Goal: Transaction & Acquisition: Purchase product/service

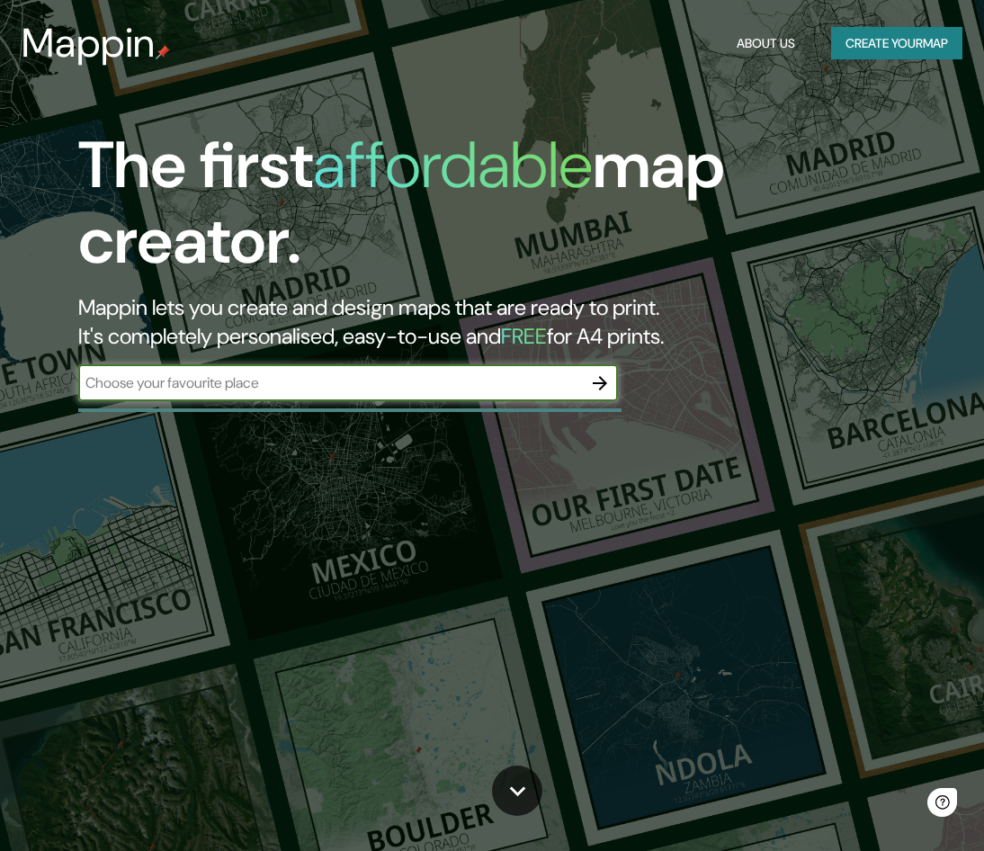
click at [419, 382] on input "text" at bounding box center [330, 382] width 504 height 21
type input "[PERSON_NAME] de san [PERSON_NAME]"
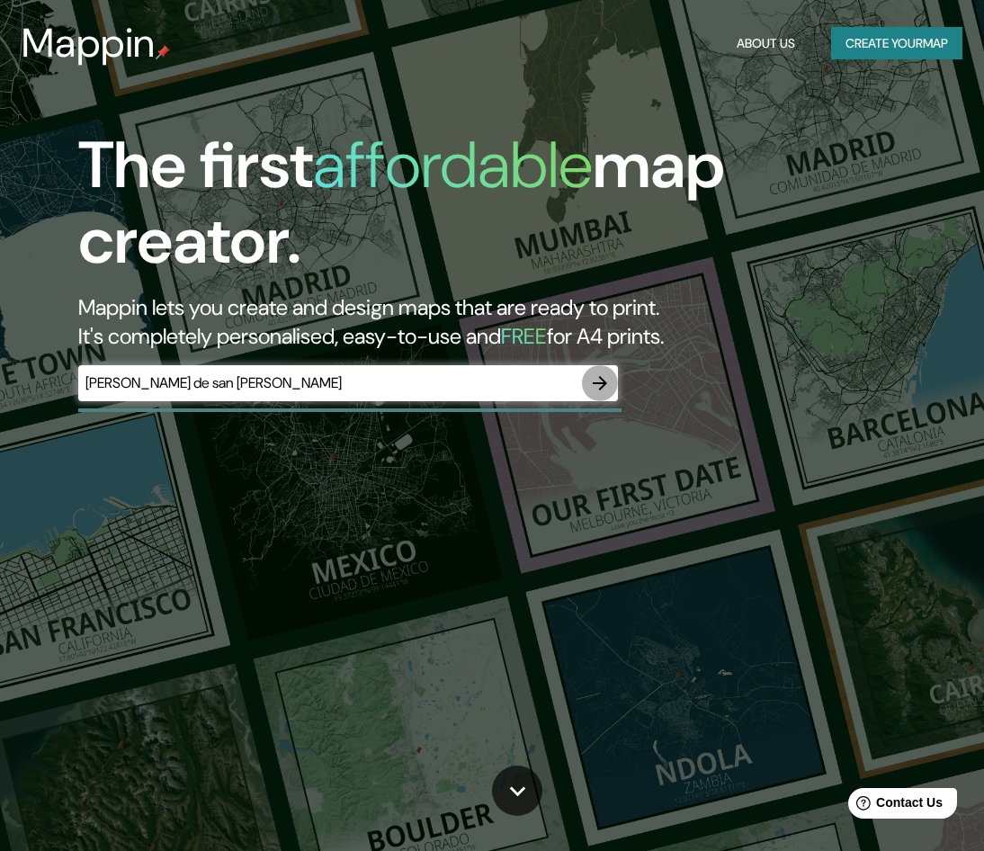
click at [604, 385] on icon "button" at bounding box center [600, 383] width 14 height 14
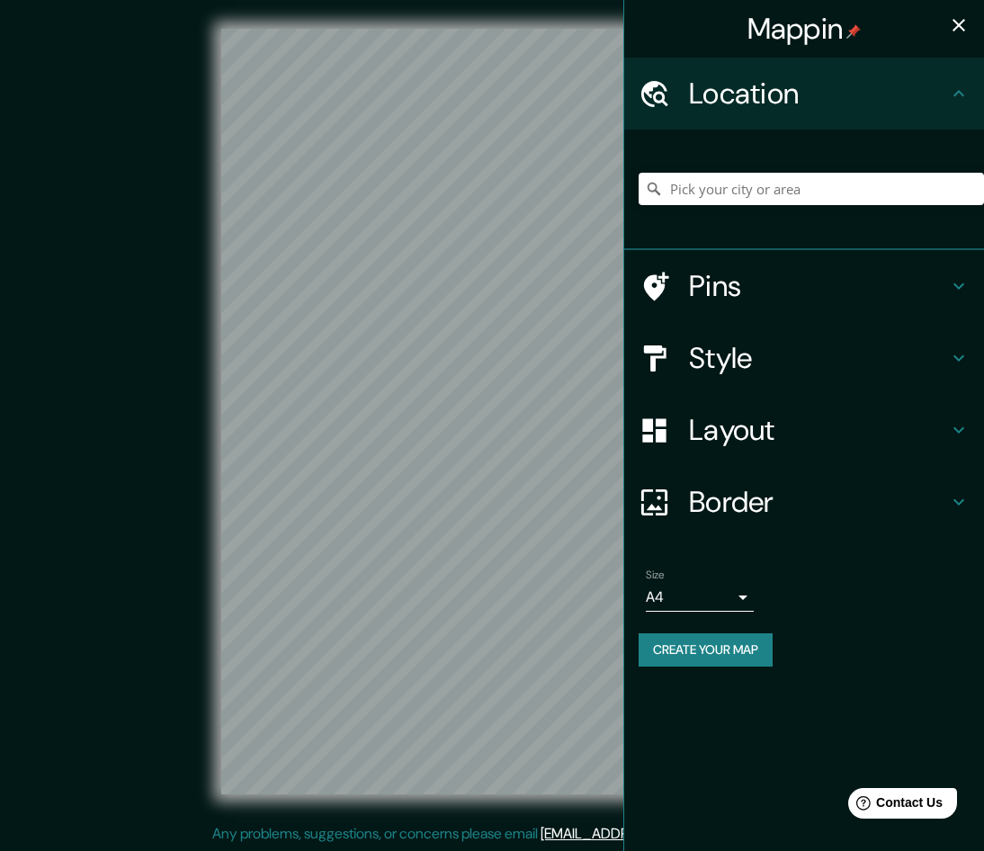
click at [791, 356] on h4 "Style" at bounding box center [818, 358] width 259 height 36
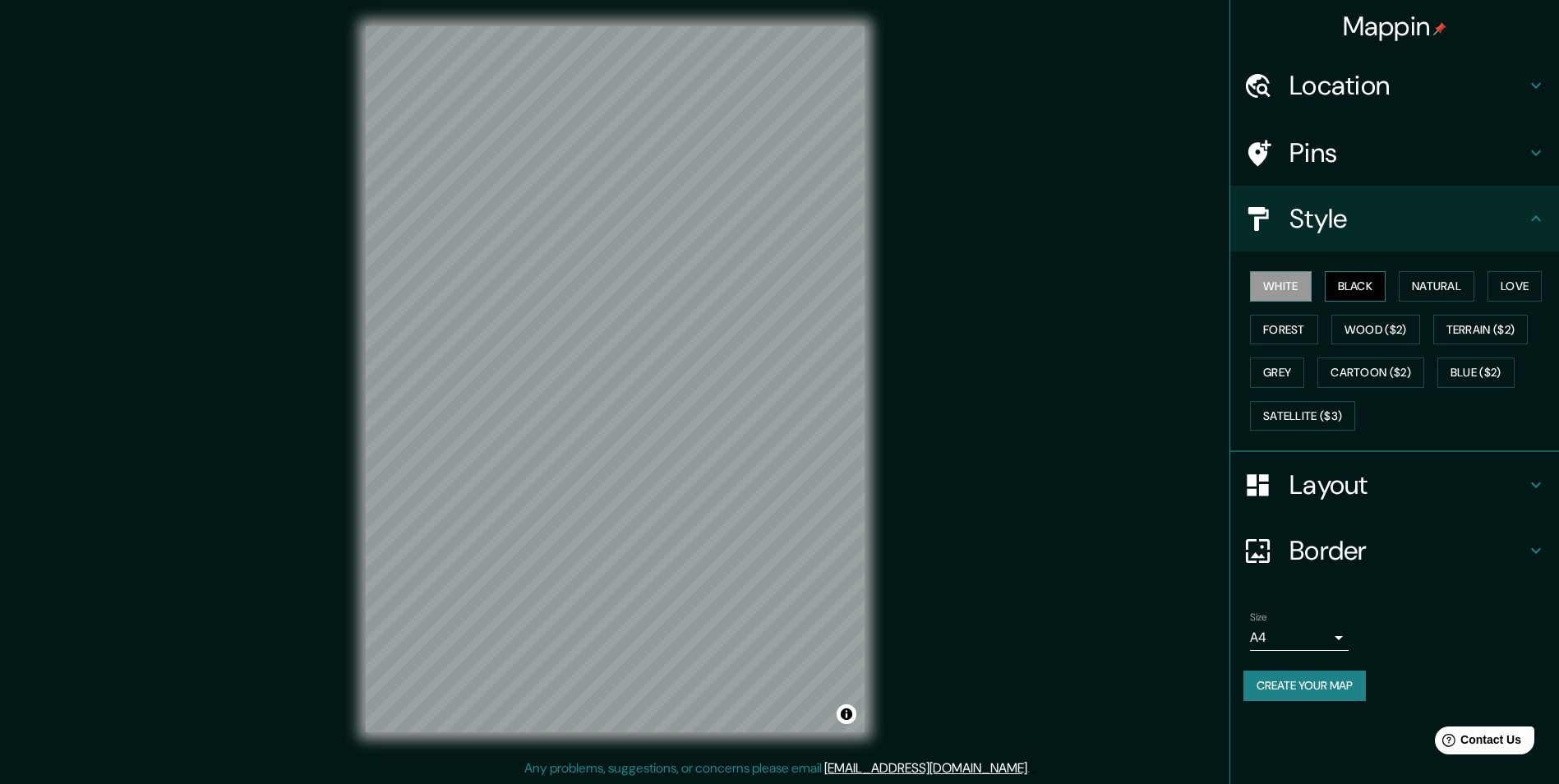
click at [898, 283] on button "Black" at bounding box center [1355, 286] width 61 height 30
click at [898, 291] on button "Natural" at bounding box center [1437, 286] width 76 height 30
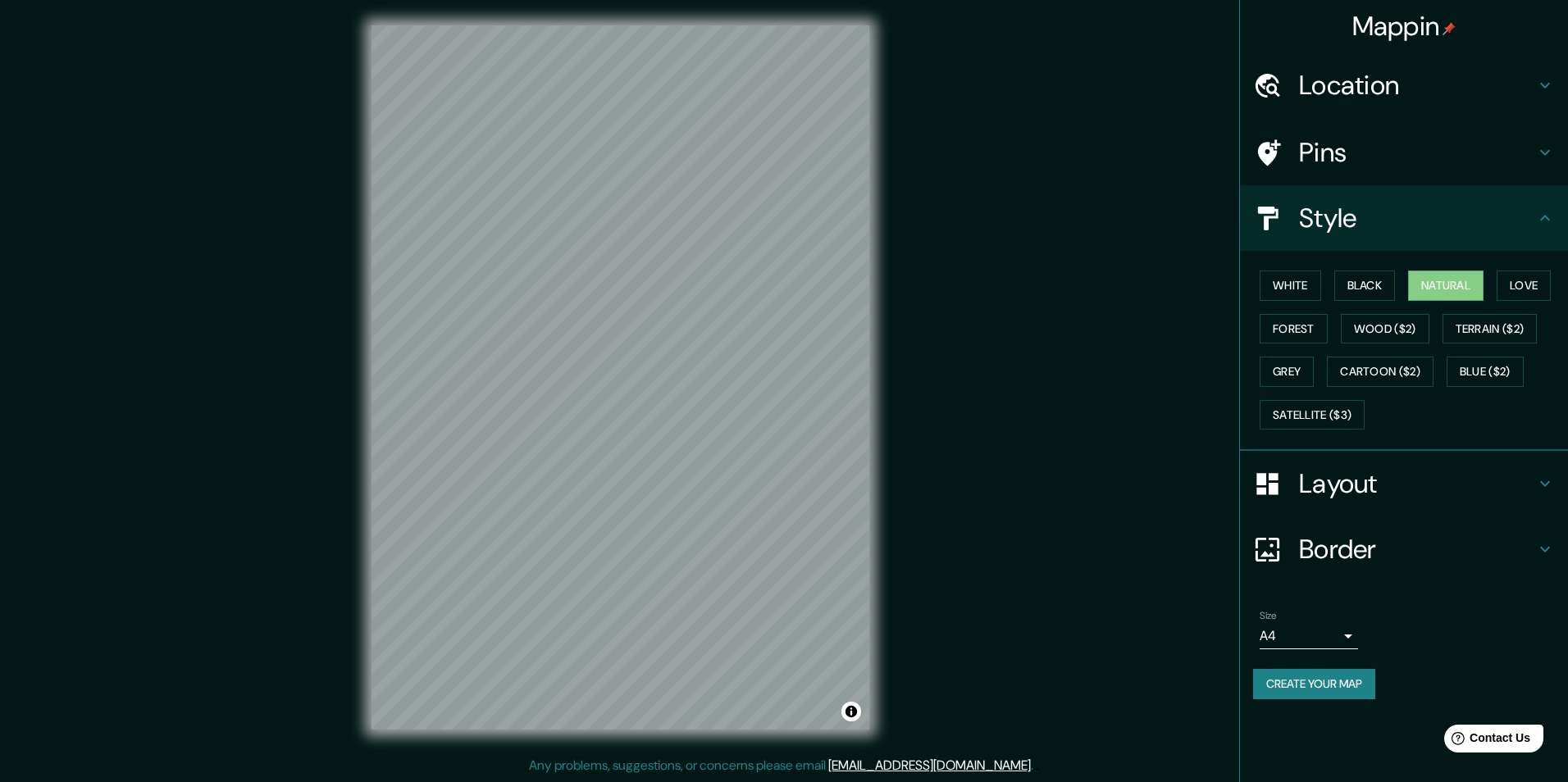
click at [896, 634] on body "Mappin Location Pins Style White Black Natural Love Forest Wood ($2) Terrain ($…" at bounding box center [784, 390] width 1568 height 782
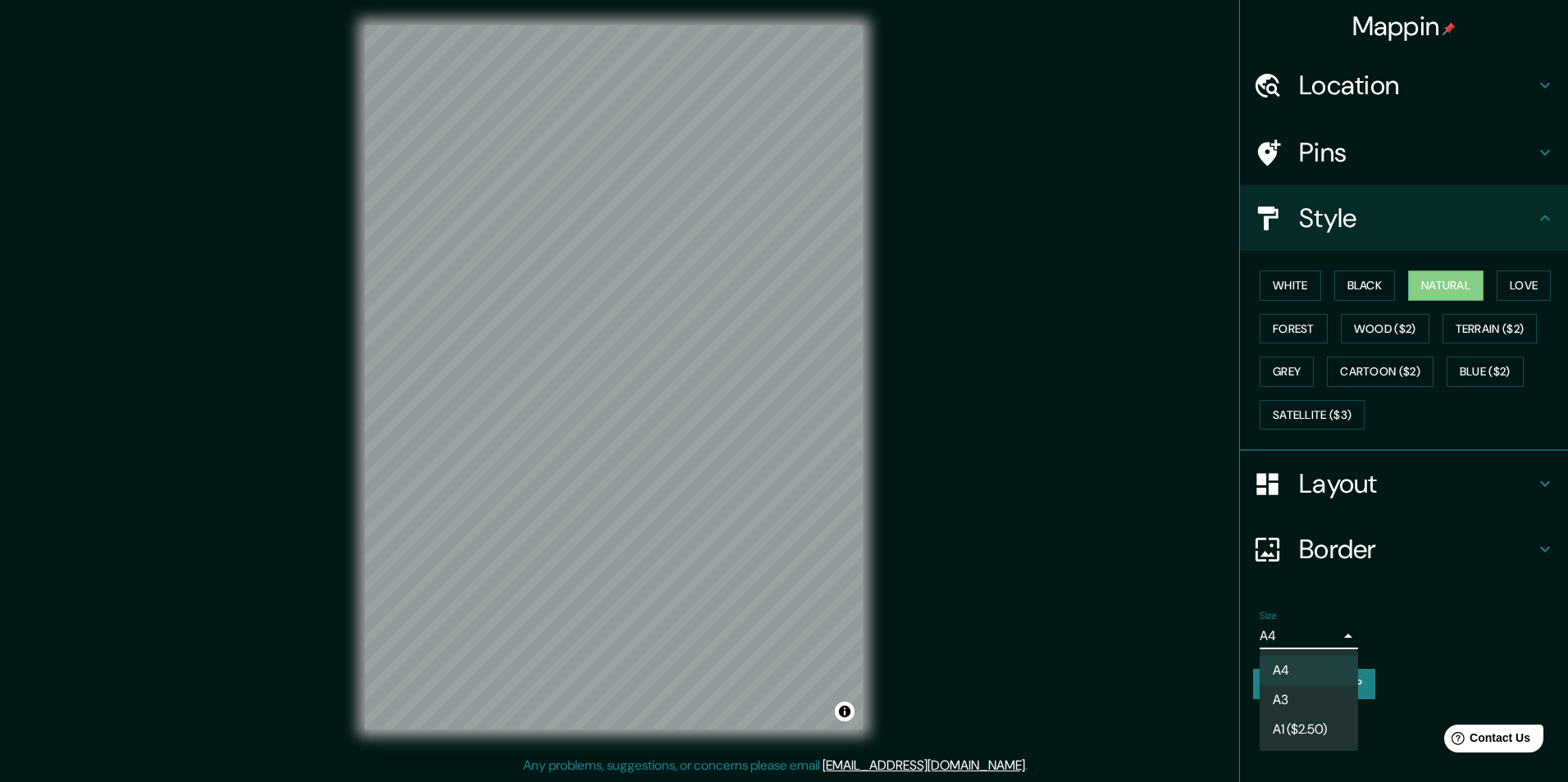
click at [896, 696] on li "A3" at bounding box center [1309, 700] width 98 height 29
click at [896, 639] on body "Mappin Location Pins Style White Black Natural Love Forest Wood ($2) Terrain ($…" at bounding box center [784, 390] width 1568 height 782
click at [896, 665] on li "A4" at bounding box center [1309, 671] width 98 height 29
type input "single"
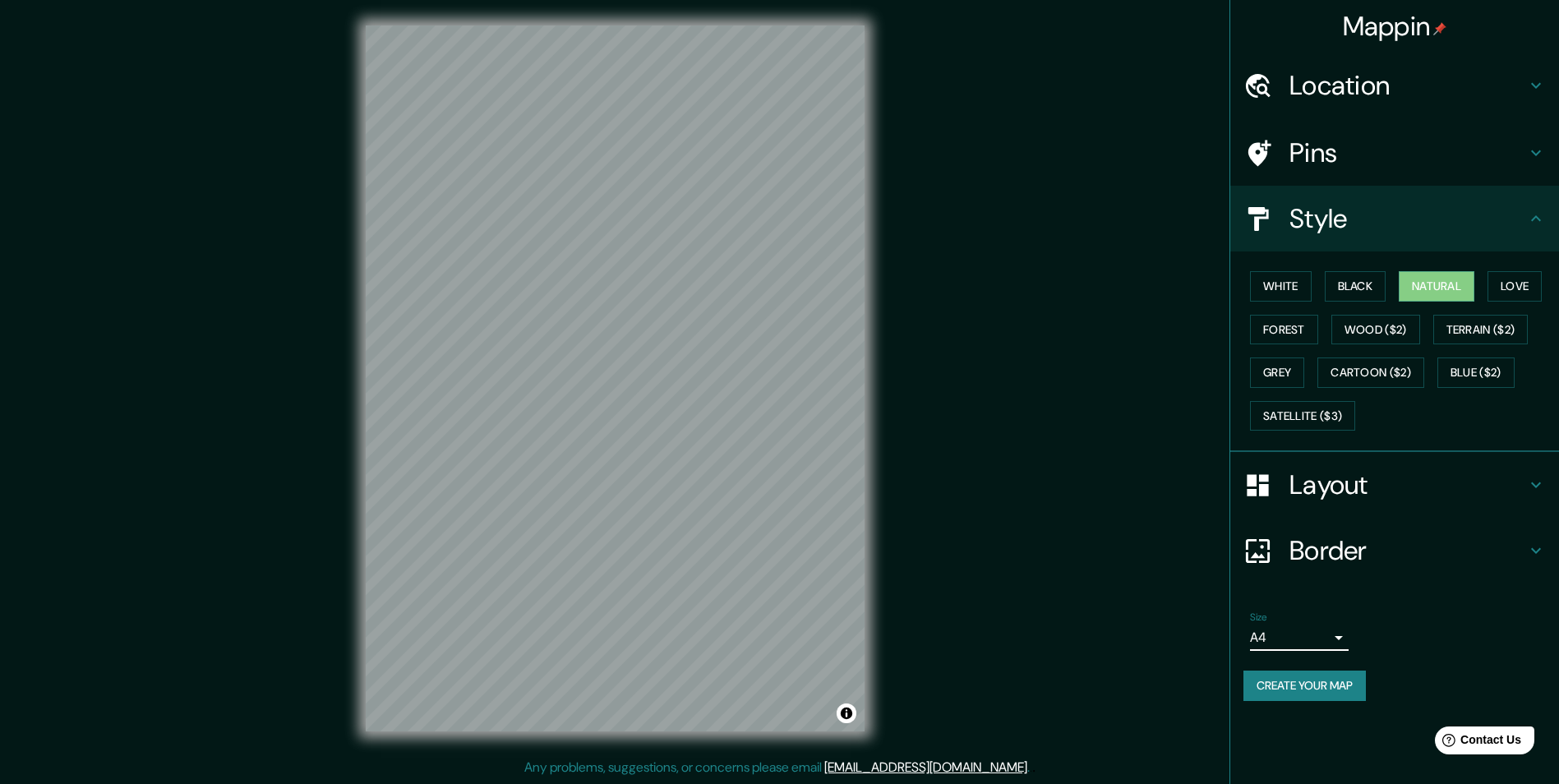
click at [898, 550] on h4 "Border" at bounding box center [1407, 551] width 237 height 33
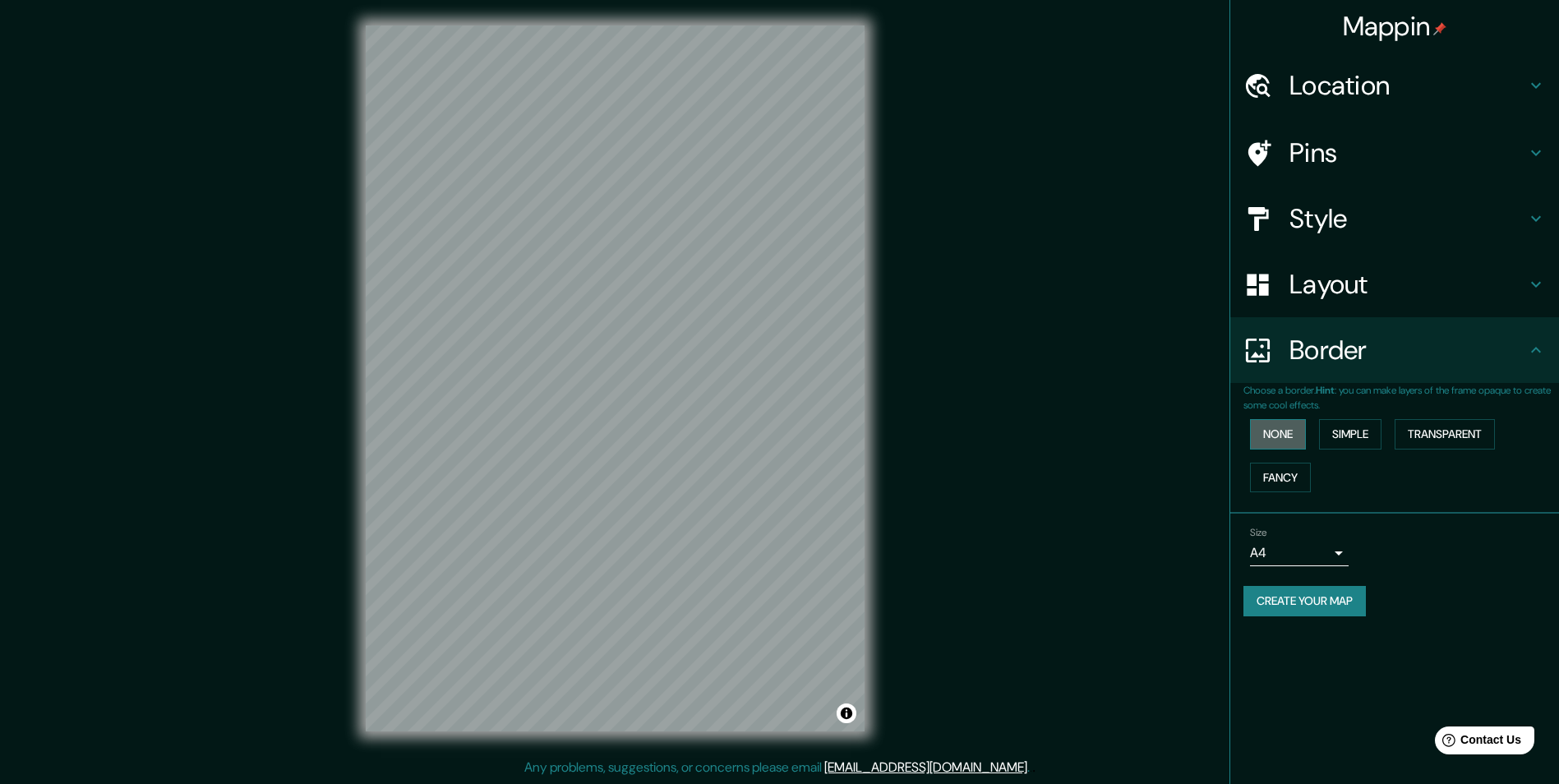
click at [898, 429] on button "None" at bounding box center [1278, 434] width 56 height 30
click at [898, 426] on button "Simple" at bounding box center [1351, 434] width 62 height 30
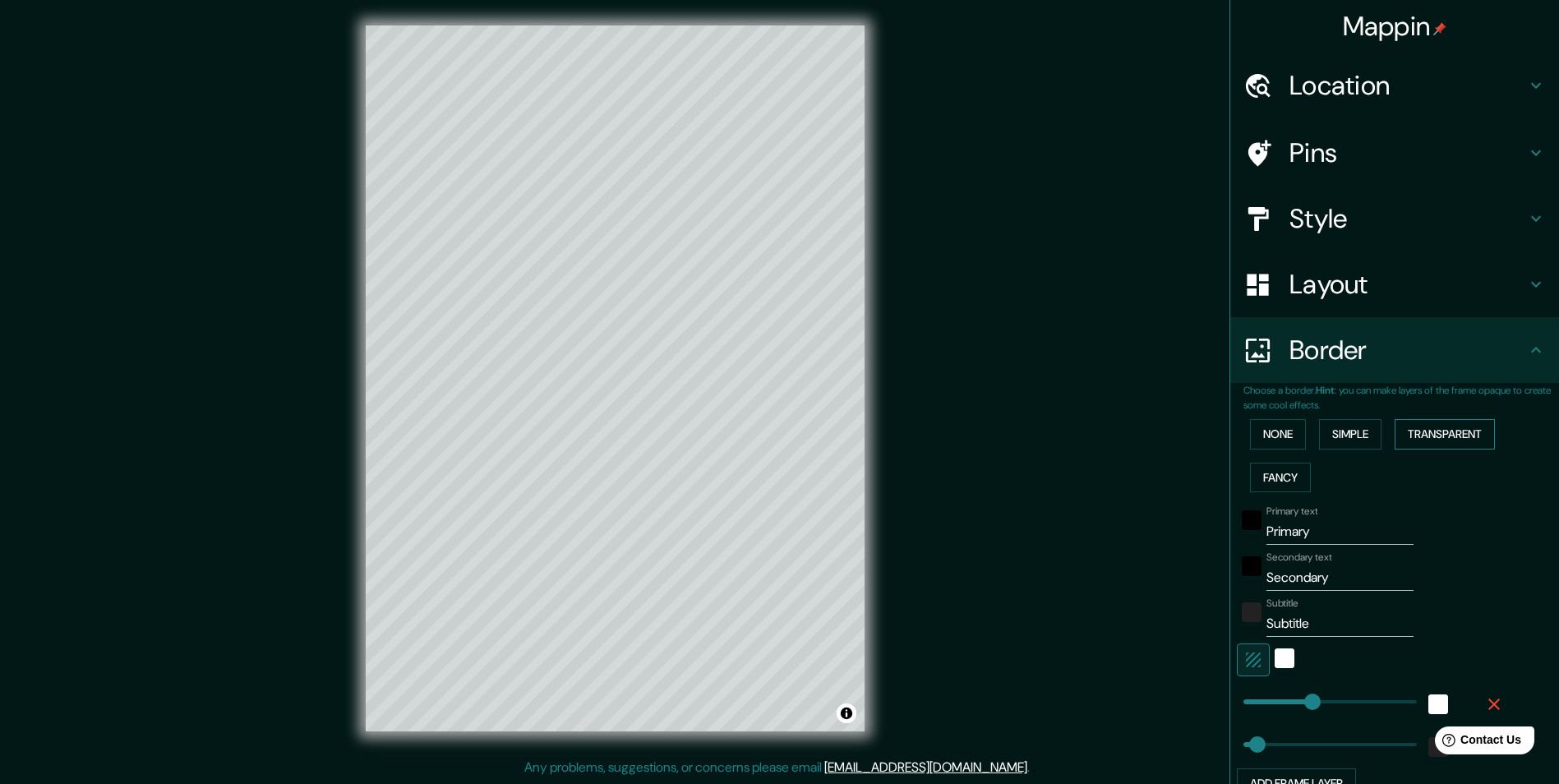
click at [898, 436] on button "Transparent" at bounding box center [1446, 434] width 101 height 30
click at [898, 471] on button "Fancy" at bounding box center [1280, 477] width 61 height 30
click at [898, 429] on button "None" at bounding box center [1278, 434] width 56 height 30
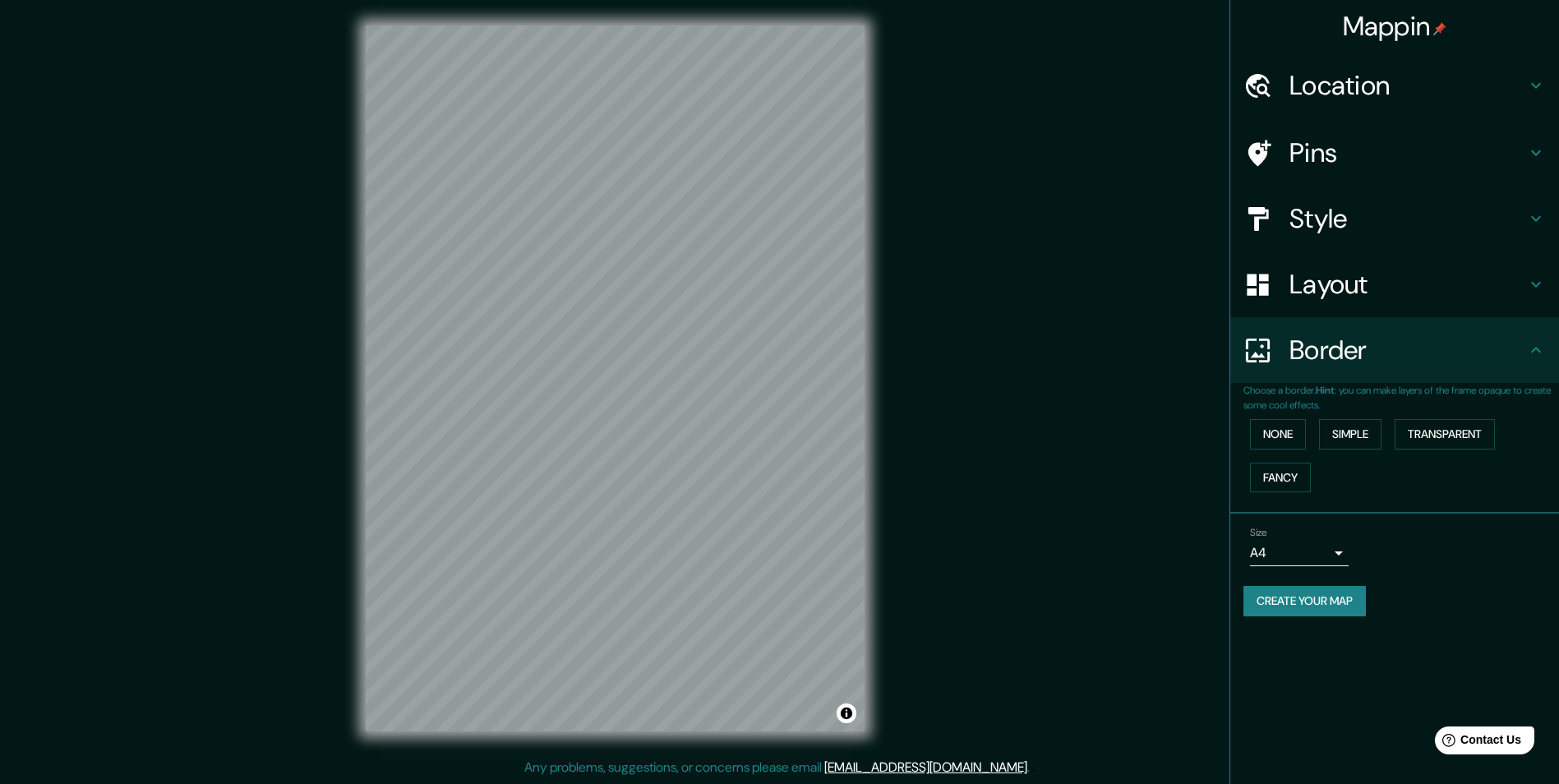
click at [898, 290] on h4 "Layout" at bounding box center [1407, 284] width 237 height 33
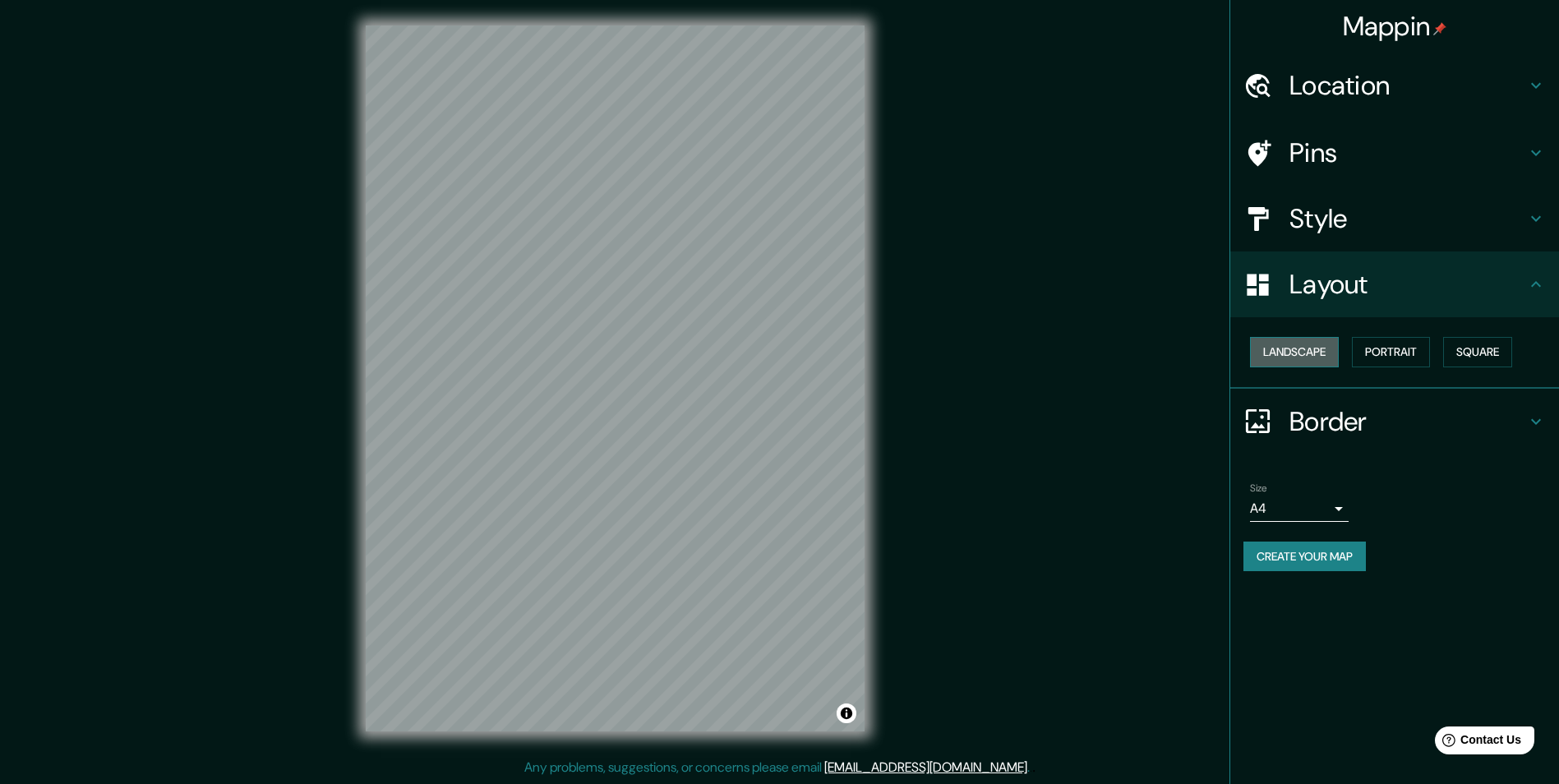
click at [898, 356] on button "Landscape" at bounding box center [1294, 352] width 89 height 30
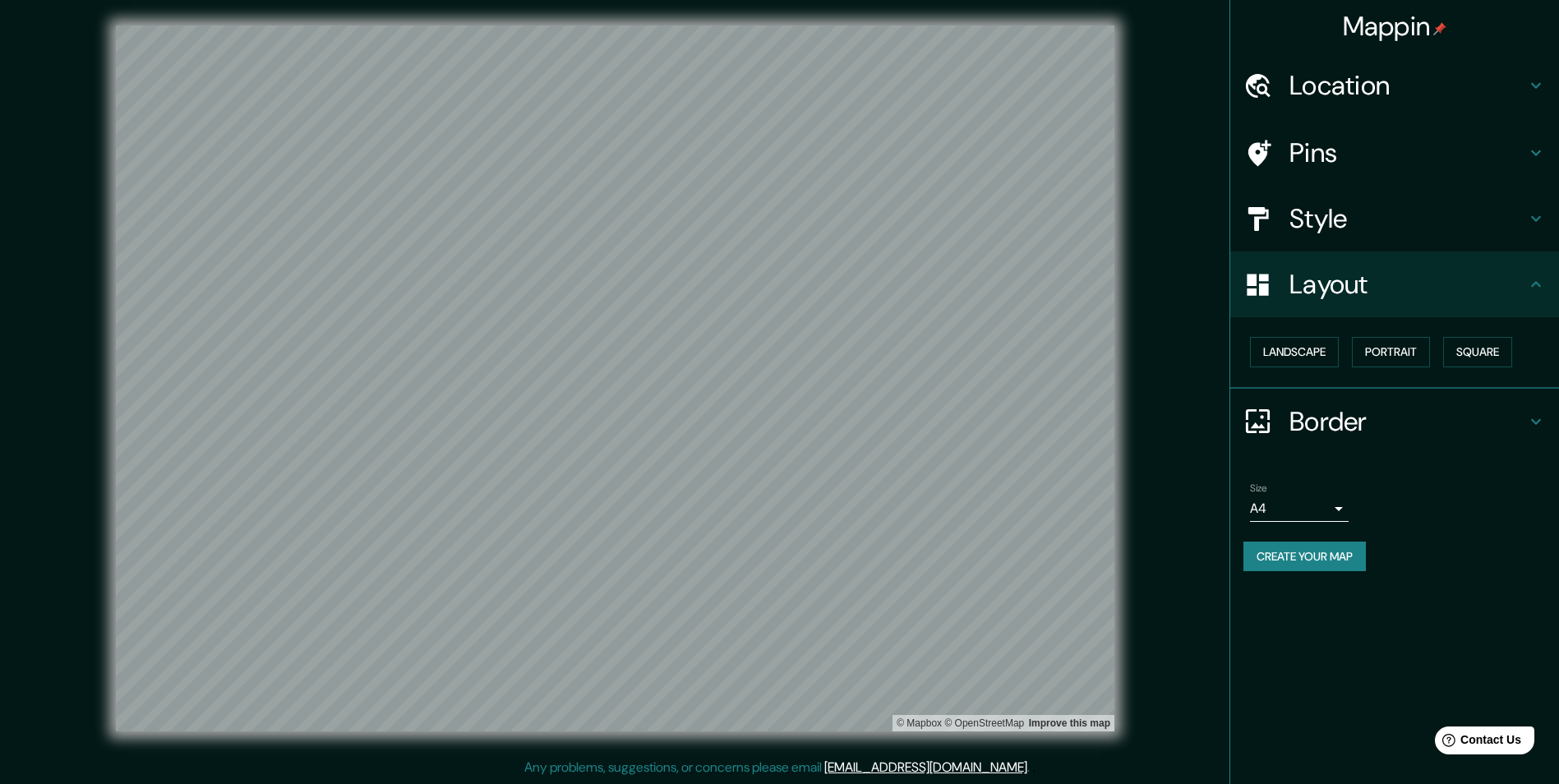
click at [898, 367] on div "Landscape [GEOGRAPHIC_DATA]" at bounding box center [1401, 353] width 315 height 44
click at [898, 349] on button "Portrait" at bounding box center [1391, 352] width 78 height 30
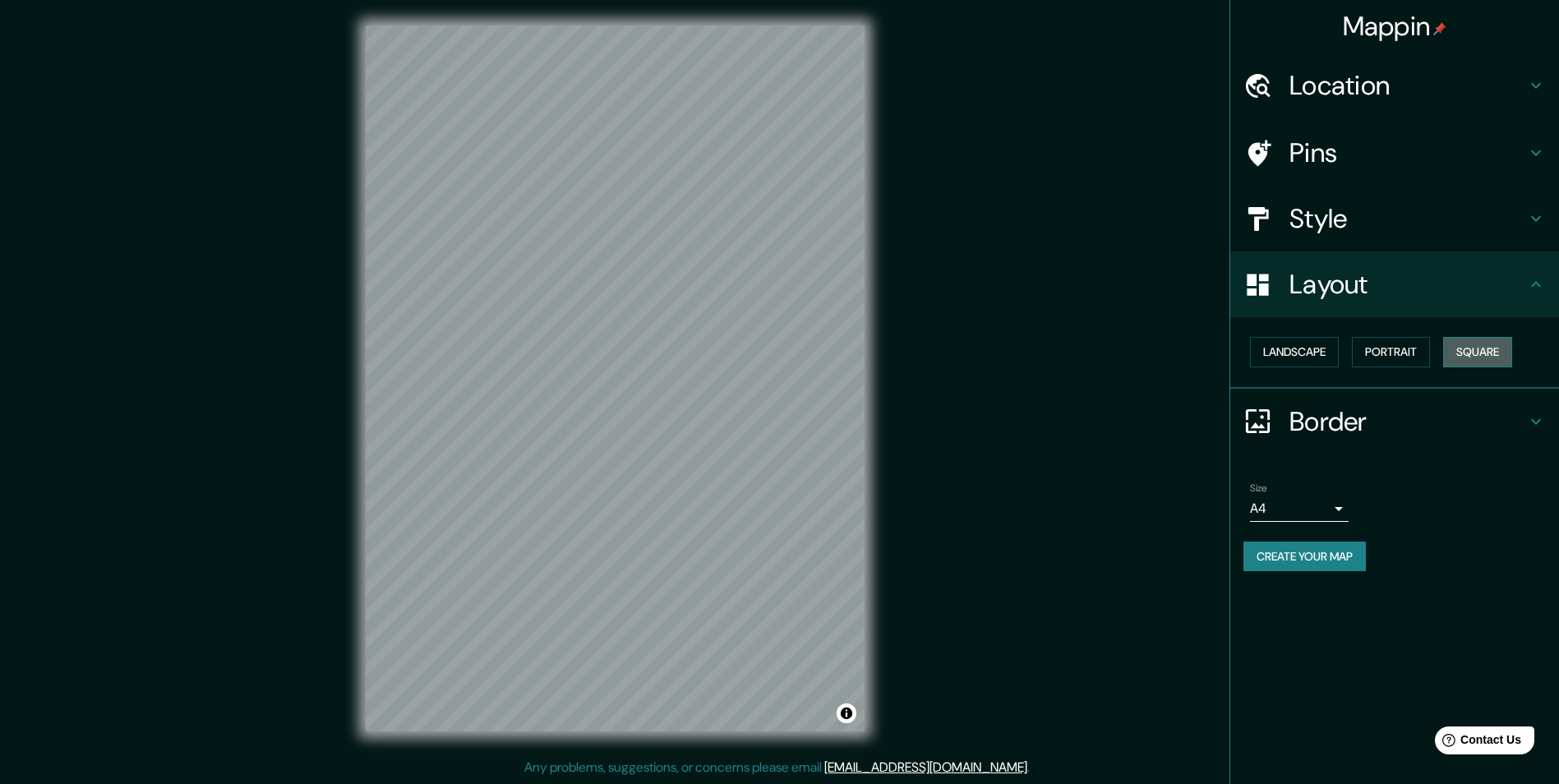
click at [898, 364] on button "Square" at bounding box center [1479, 352] width 69 height 30
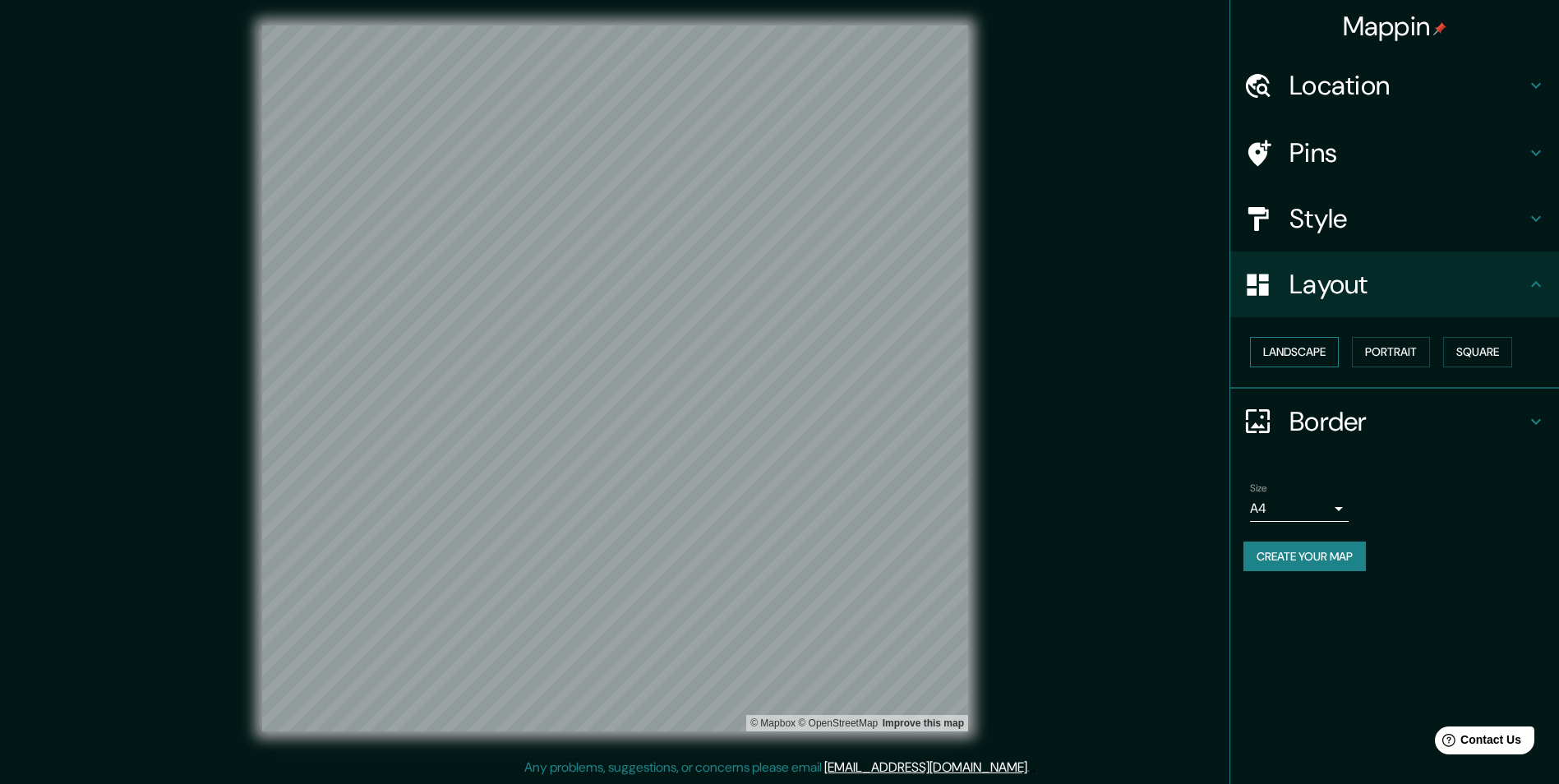
click at [898, 363] on button "Landscape" at bounding box center [1294, 352] width 89 height 30
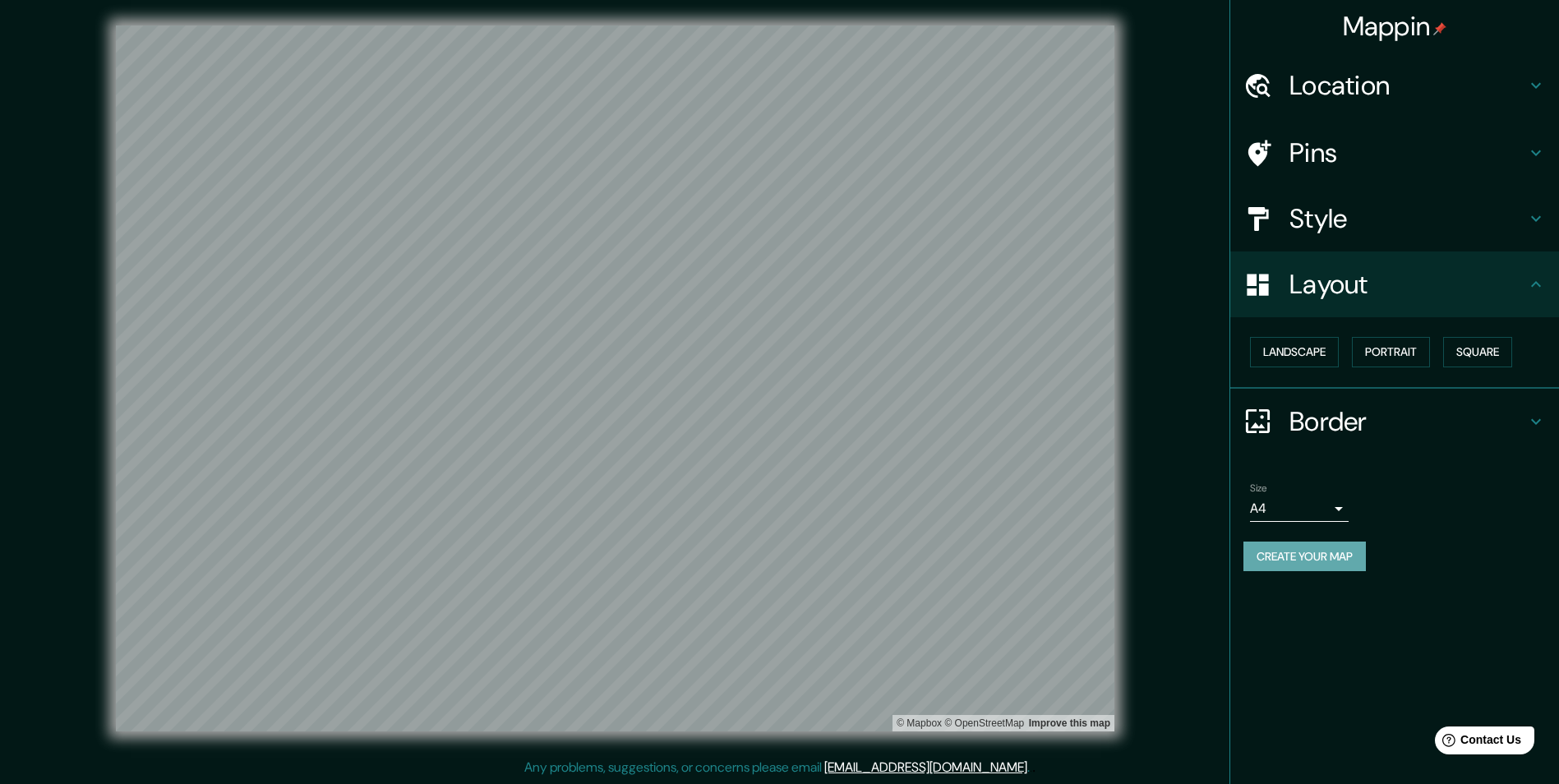
click at [898, 559] on button "Create your map" at bounding box center [1305, 556] width 122 height 30
click at [898, 560] on div "Create your map" at bounding box center [1395, 556] width 302 height 30
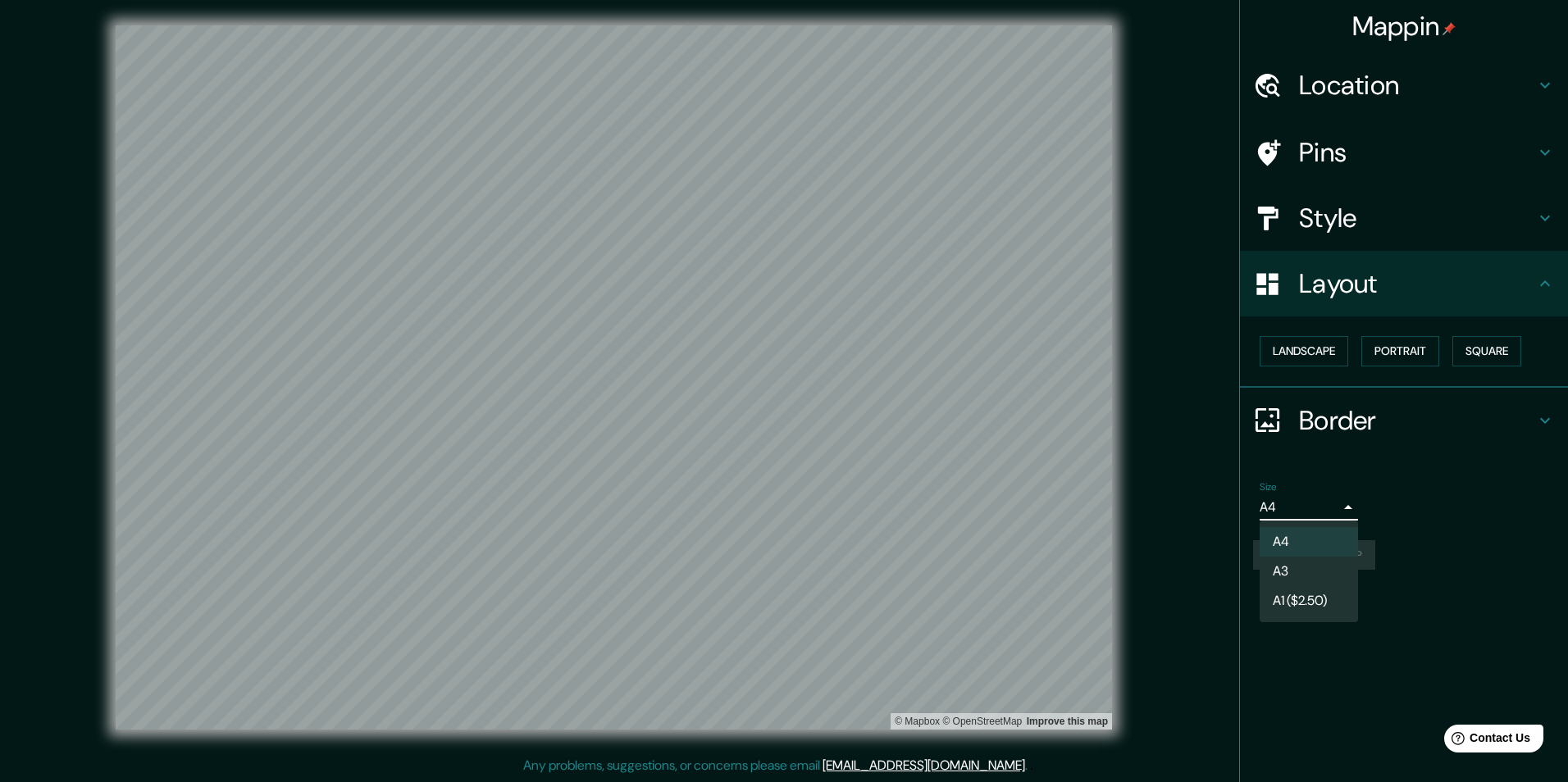
click at [896, 520] on body "Mappin Location Pins Style Layout Landscape Portrait Square Border Choose a bor…" at bounding box center [784, 390] width 1568 height 782
click at [896, 540] on li "A4" at bounding box center [1309, 541] width 98 height 29
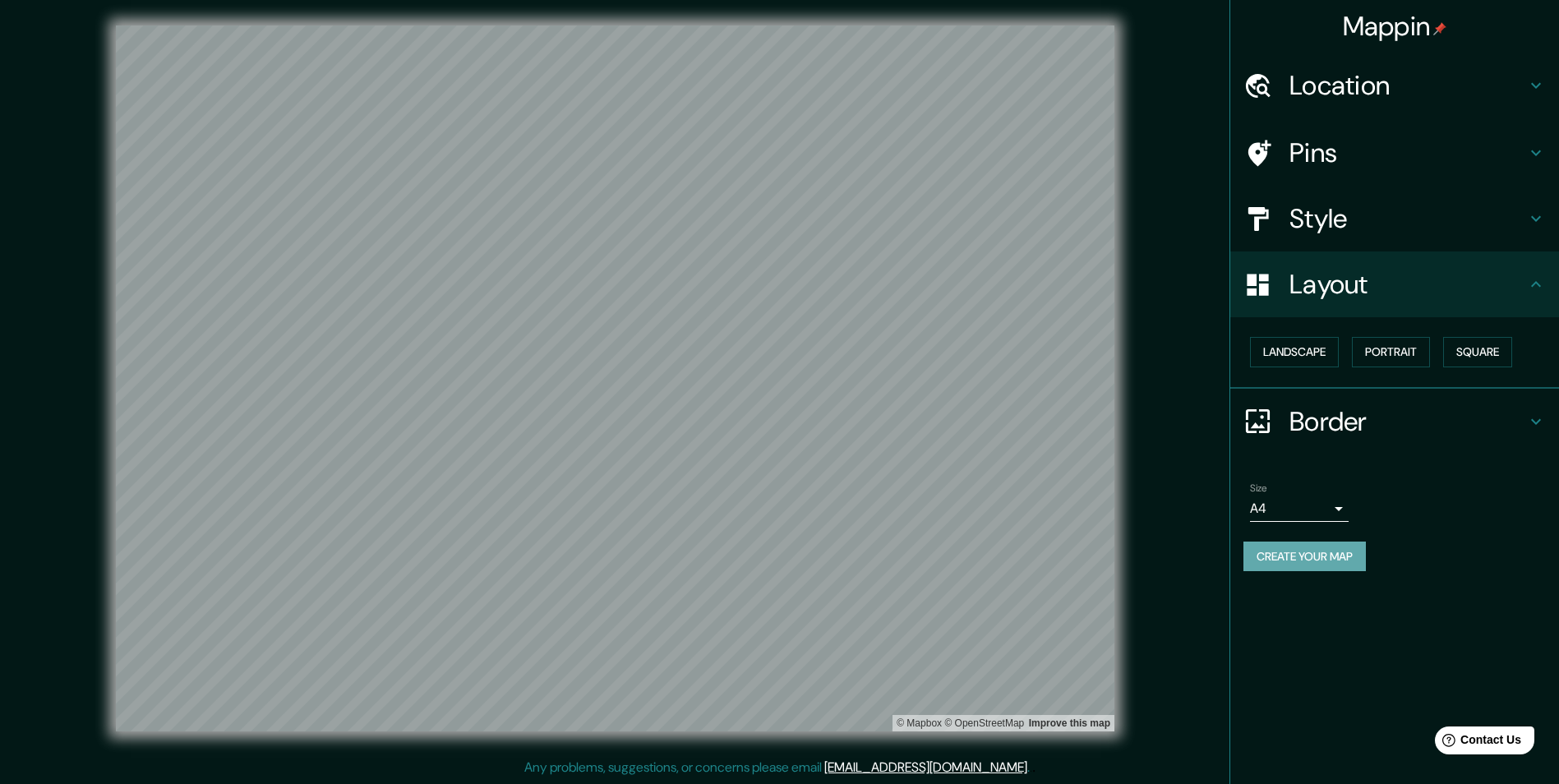
click at [898, 556] on button "Create your map" at bounding box center [1305, 556] width 122 height 30
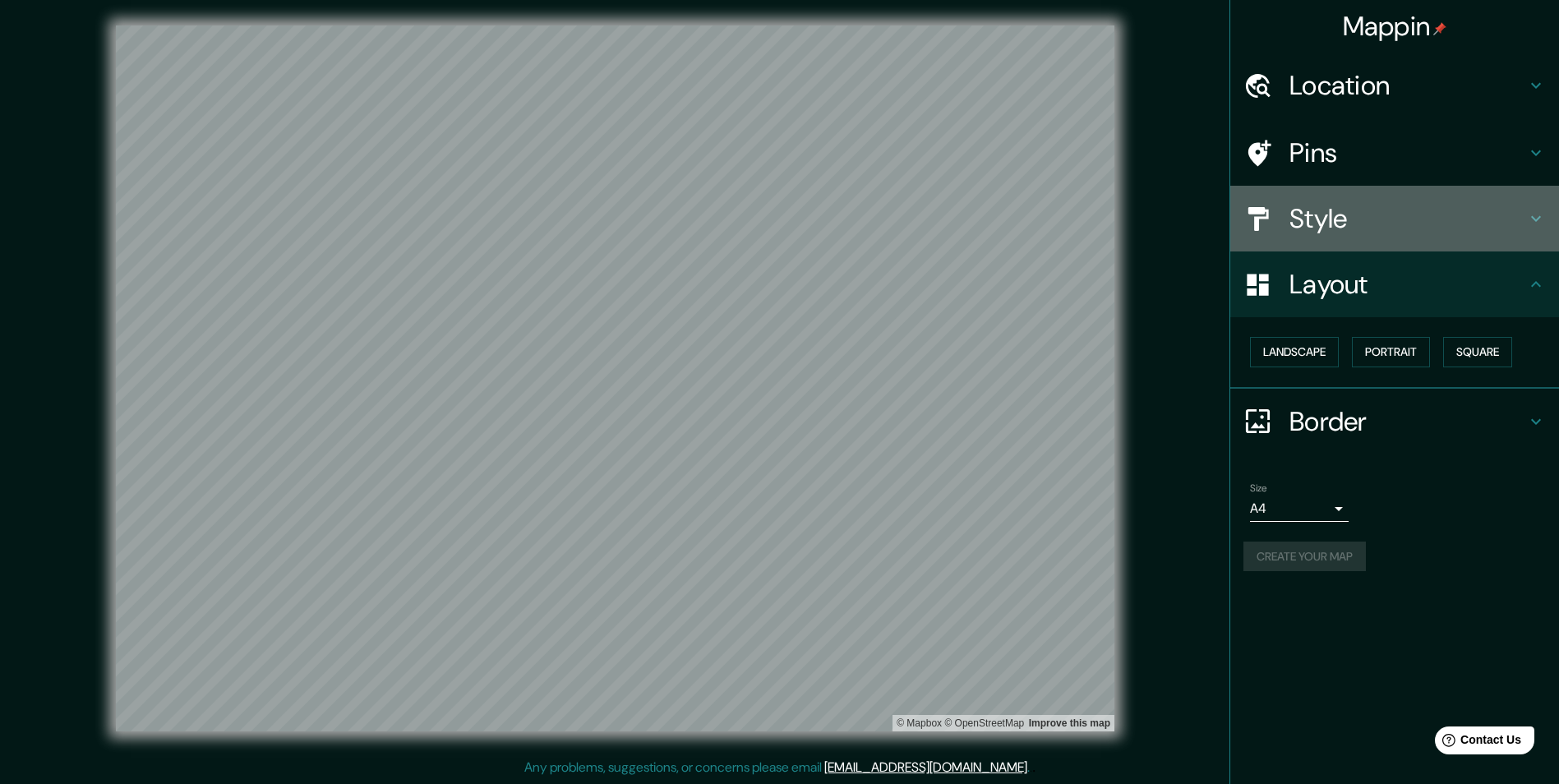
drag, startPoint x: 1555, startPoint y: 236, endPoint x: 1551, endPoint y: 244, distance: 8.9
click at [898, 244] on div "Style" at bounding box center [1395, 218] width 329 height 66
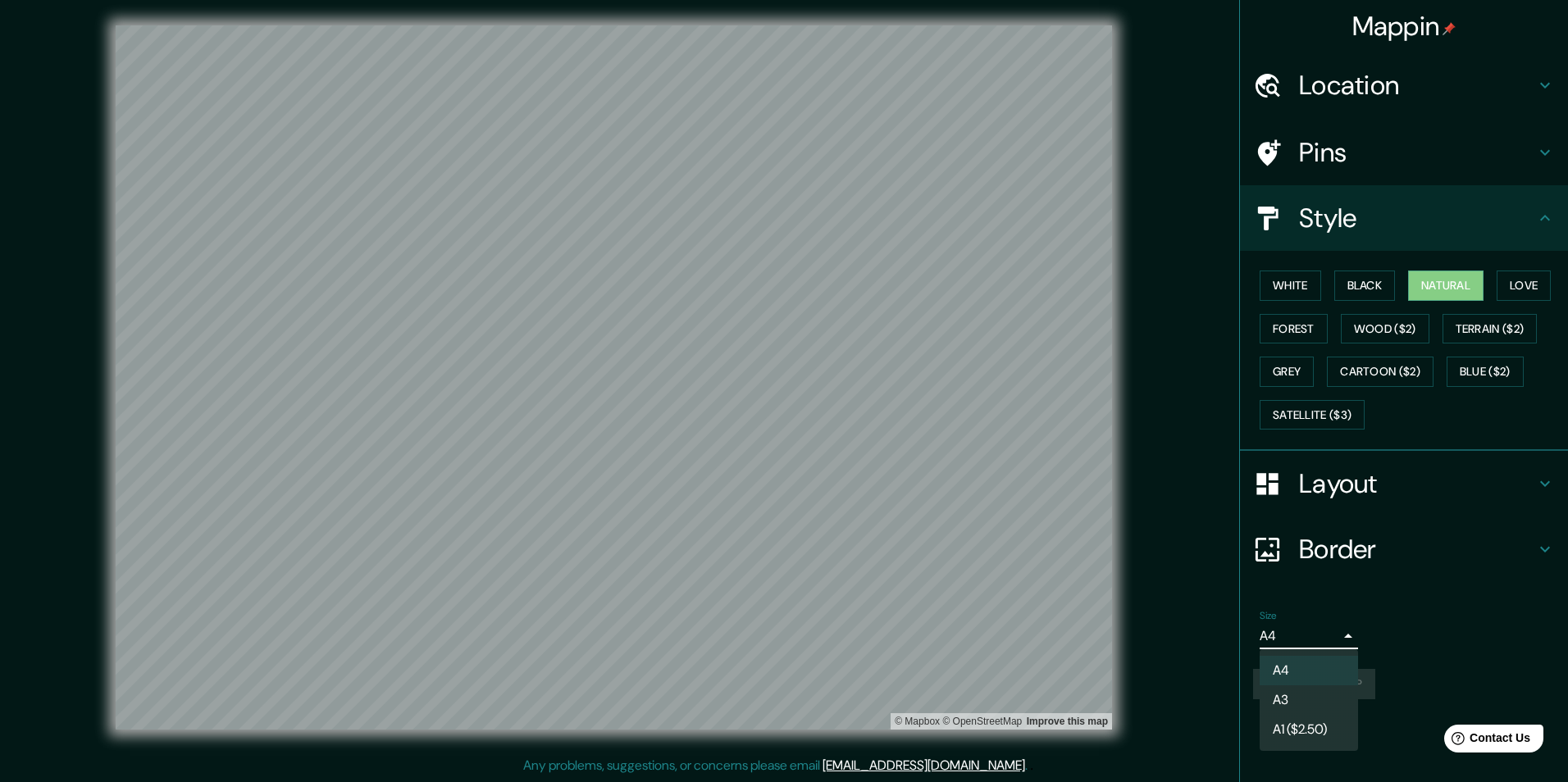
click at [896, 644] on body "Mappin Location Pins Style White Black Natural Love Forest Wood ($2) Terrain ($…" at bounding box center [784, 390] width 1568 height 782
click at [896, 674] on li "A4" at bounding box center [1309, 671] width 98 height 29
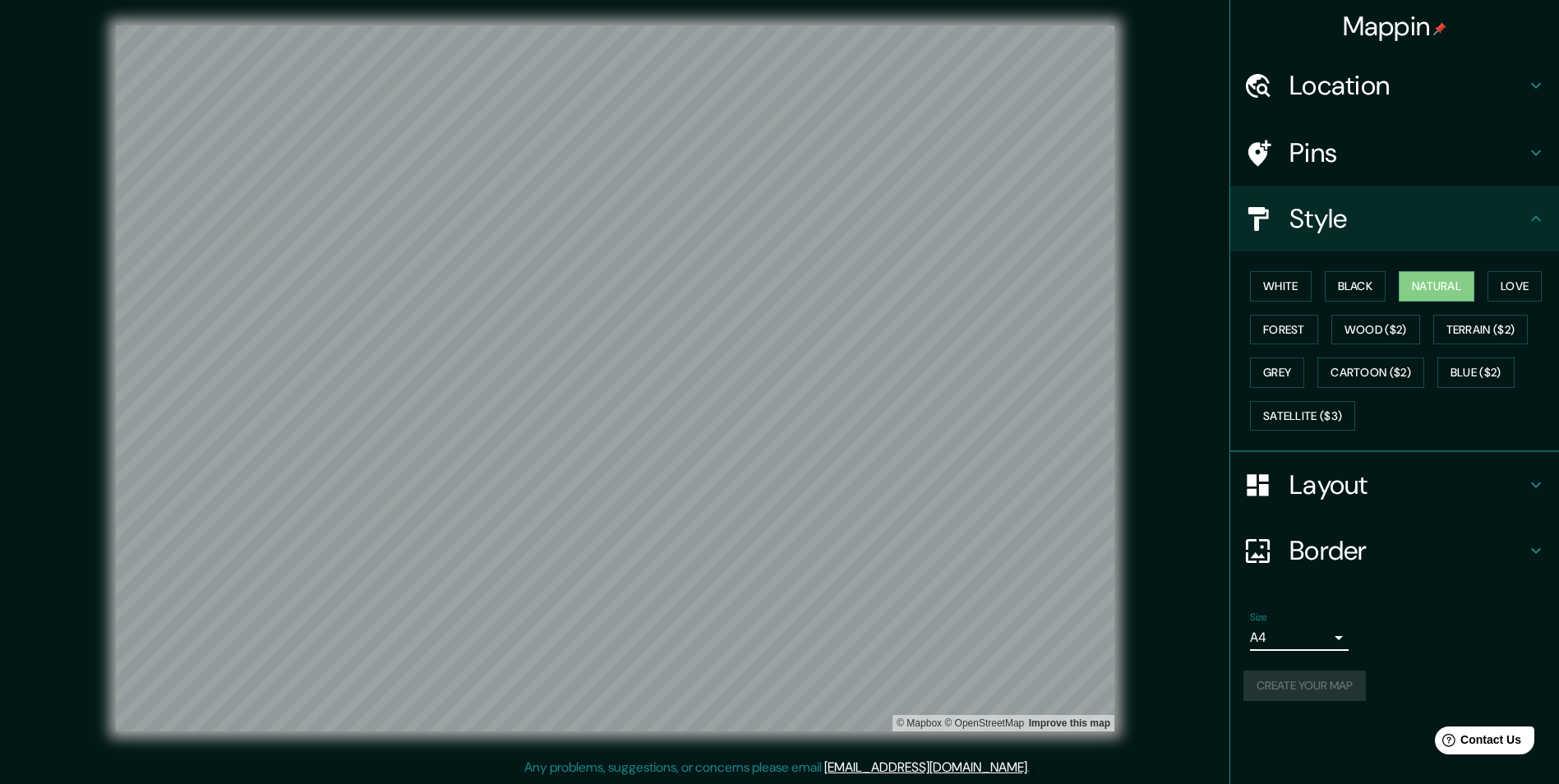
click at [898, 688] on div "Create your map" at bounding box center [1395, 685] width 302 height 30
